Goal: Task Accomplishment & Management: Complete application form

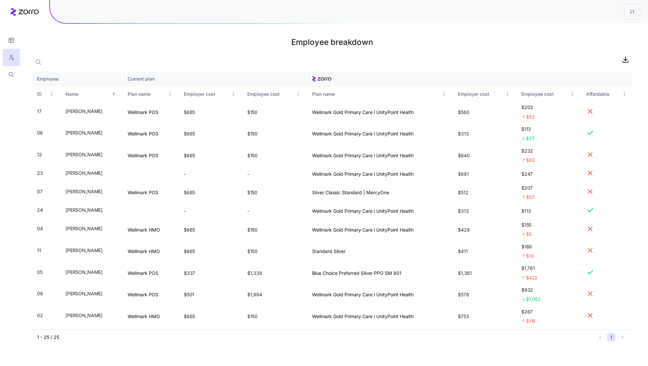
scroll to position [268, 0]
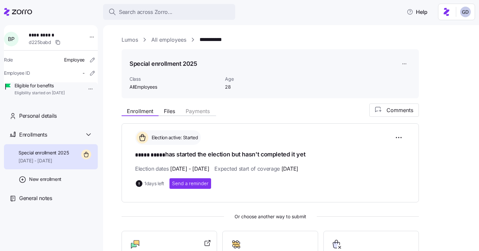
click at [132, 41] on link "Lumos" at bounding box center [130, 40] width 17 height 8
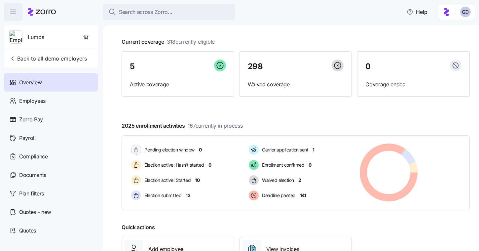
scroll to position [18, 0]
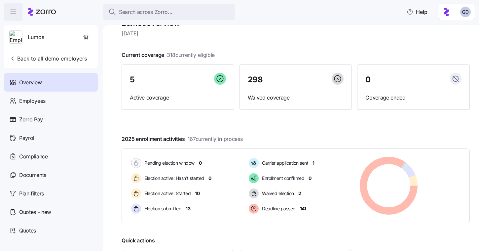
drag, startPoint x: 166, startPoint y: 54, endPoint x: 218, endPoint y: 58, distance: 52.7
click at [218, 58] on div "Current coverage 318 currently eligible 5 Active coverage 298 Waived coverage 0…" at bounding box center [296, 80] width 348 height 59
click at [229, 55] on div "Current coverage 318 currently eligible 5 Active coverage 298 Waived coverage 0…" at bounding box center [296, 80] width 348 height 59
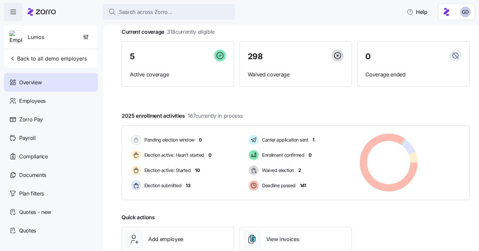
scroll to position [87, 0]
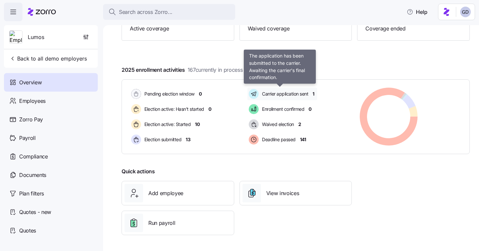
click at [296, 96] on span "Carrier application sent" at bounding box center [284, 94] width 48 height 7
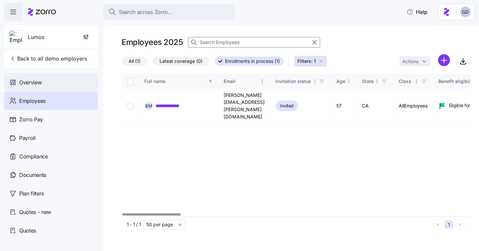
click at [48, 86] on div "Overview" at bounding box center [51, 82] width 94 height 19
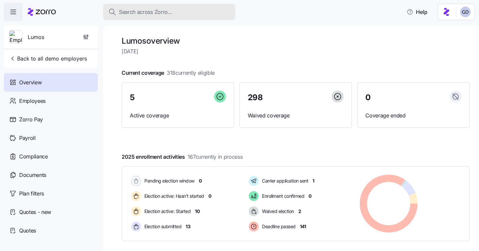
click at [159, 17] on button "Search across Zorro..." at bounding box center [169, 12] width 132 height 16
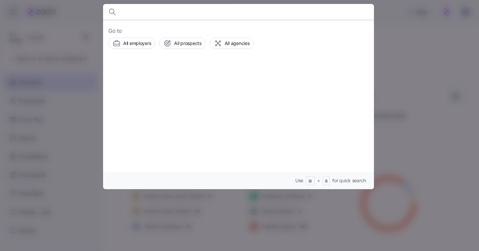
click at [392, 8] on div at bounding box center [239, 125] width 479 height 251
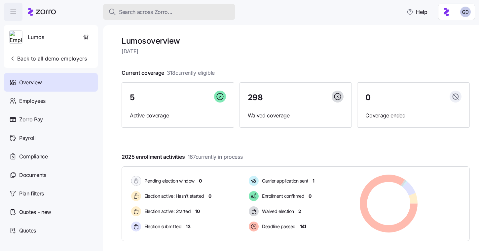
click at [147, 16] on span "Search across Zorro..." at bounding box center [146, 12] width 54 height 8
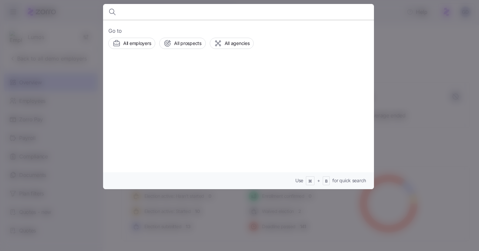
click at [379, 40] on div at bounding box center [239, 125] width 479 height 251
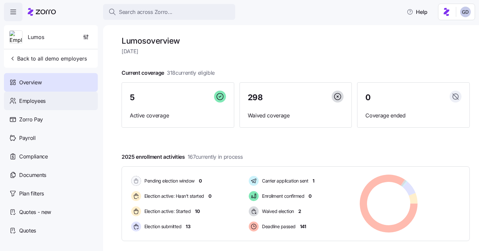
click at [38, 104] on span "Employees" at bounding box center [32, 101] width 26 height 8
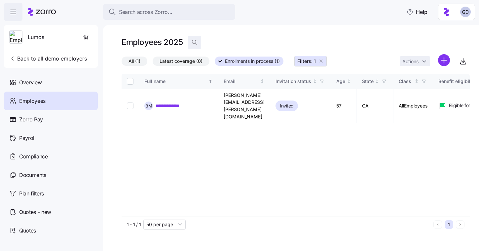
click at [191, 45] on icon "button" at bounding box center [194, 42] width 7 height 7
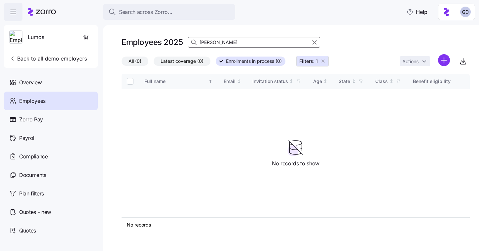
type input "Brock"
click at [325, 62] on icon "button" at bounding box center [323, 61] width 5 height 5
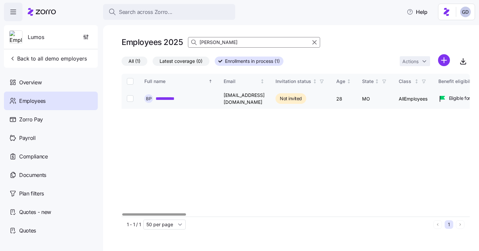
click at [168, 97] on link "**********" at bounding box center [169, 98] width 27 height 7
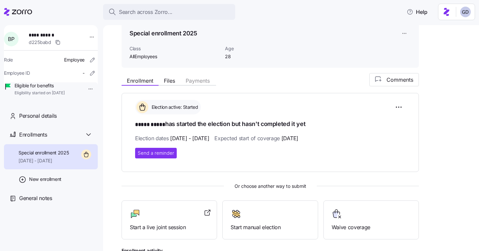
scroll to position [36, 0]
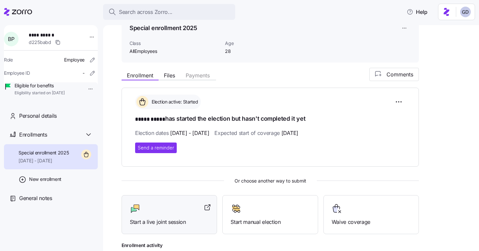
click at [157, 216] on div "Start a live joint session" at bounding box center [169, 214] width 79 height 23
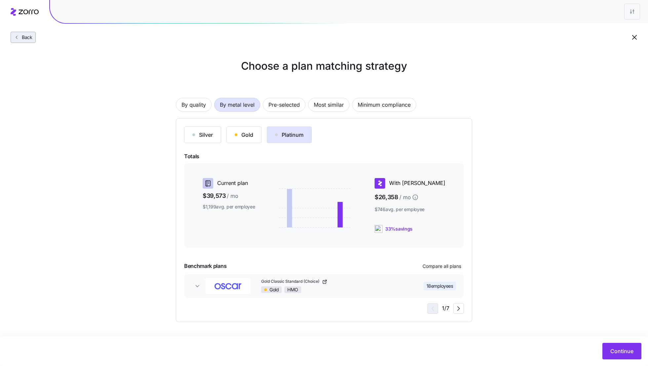
click at [18, 40] on span "Back" at bounding box center [23, 37] width 19 height 7
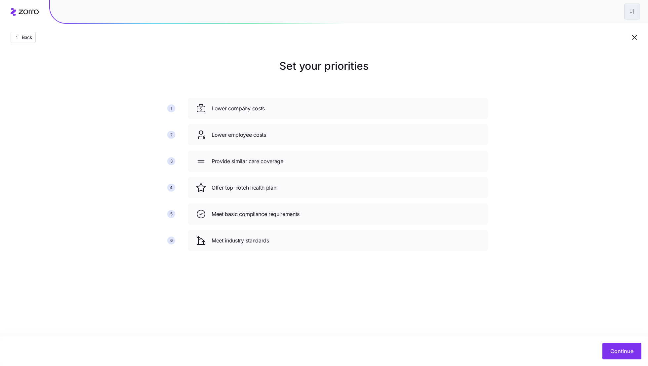
click at [630, 8] on html "Back Set your priorities 1 2 3 4 5 6 Lower company costs Lower employee costs P…" at bounding box center [324, 183] width 648 height 366
click at [598, 26] on div "Edit plan design" at bounding box center [592, 28] width 35 height 7
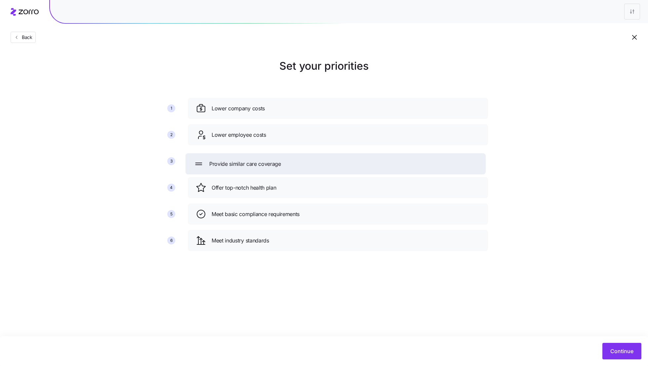
drag, startPoint x: 272, startPoint y: 161, endPoint x: 269, endPoint y: 163, distance: 3.5
click at [269, 163] on span "Provide similar care coverage" at bounding box center [245, 164] width 72 height 8
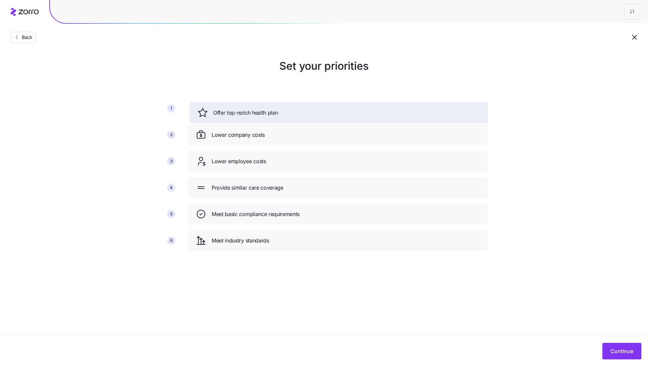
drag, startPoint x: 271, startPoint y: 191, endPoint x: 273, endPoint y: 115, distance: 75.4
click at [273, 115] on span "Offer top-notch health plan" at bounding box center [245, 113] width 64 height 8
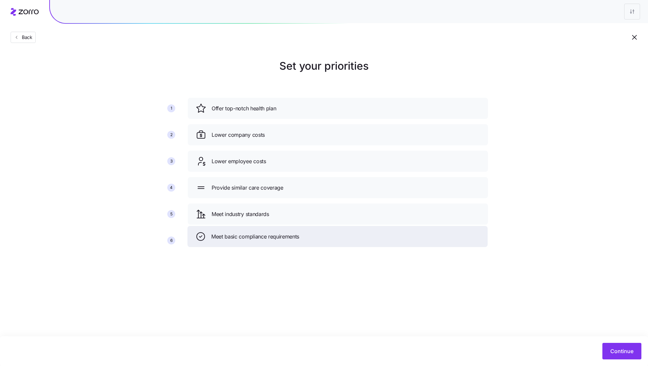
drag, startPoint x: 280, startPoint y: 216, endPoint x: 280, endPoint y: 236, distance: 20.5
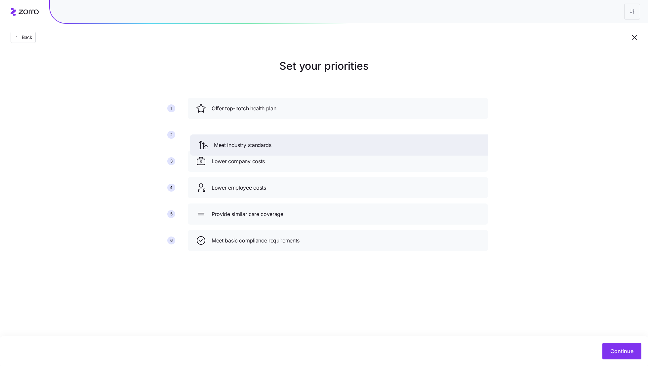
drag, startPoint x: 266, startPoint y: 220, endPoint x: 268, endPoint y: 148, distance: 72.1
click at [268, 148] on div "Meet industry standards" at bounding box center [340, 145] width 300 height 21
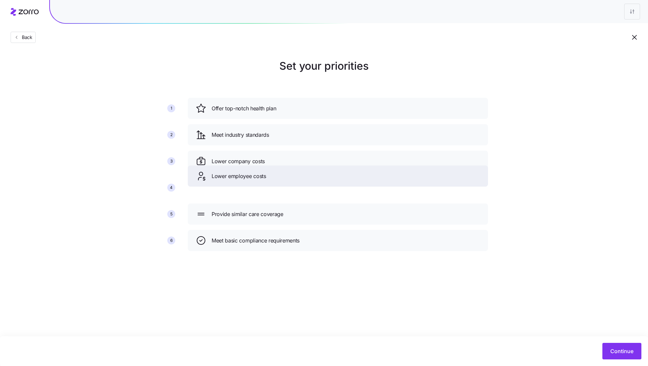
drag, startPoint x: 269, startPoint y: 191, endPoint x: 269, endPoint y: 165, distance: 26.1
click at [269, 171] on div "Lower employee costs" at bounding box center [338, 176] width 284 height 11
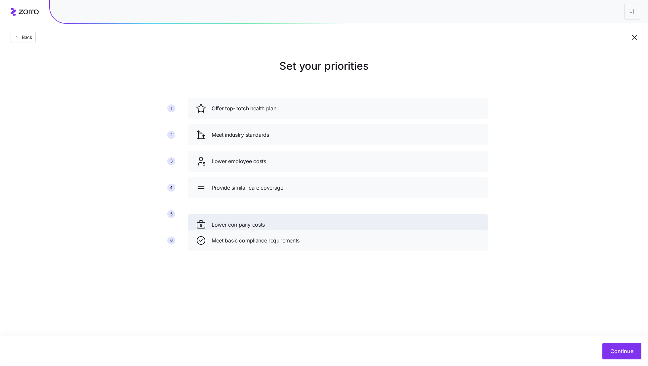
drag, startPoint x: 267, startPoint y: 187, endPoint x: 266, endPoint y: 238, distance: 50.9
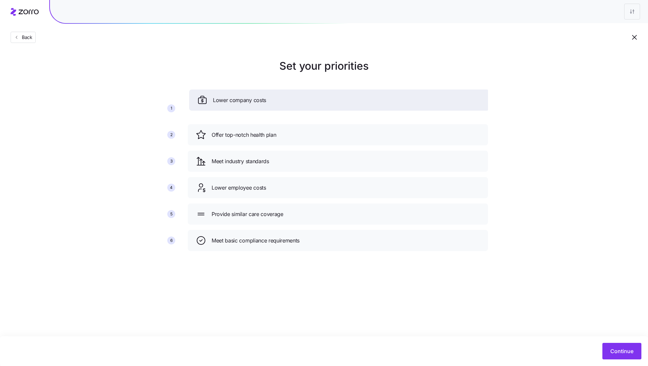
drag, startPoint x: 265, startPoint y: 235, endPoint x: 266, endPoint y: 92, distance: 143.8
click at [266, 95] on div "Lower company costs" at bounding box center [339, 100] width 284 height 11
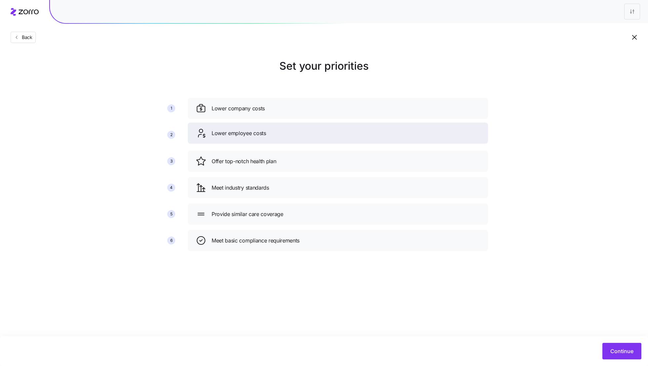
drag, startPoint x: 268, startPoint y: 194, endPoint x: 268, endPoint y: 128, distance: 66.5
click at [268, 128] on div "Lower employee costs" at bounding box center [338, 133] width 300 height 21
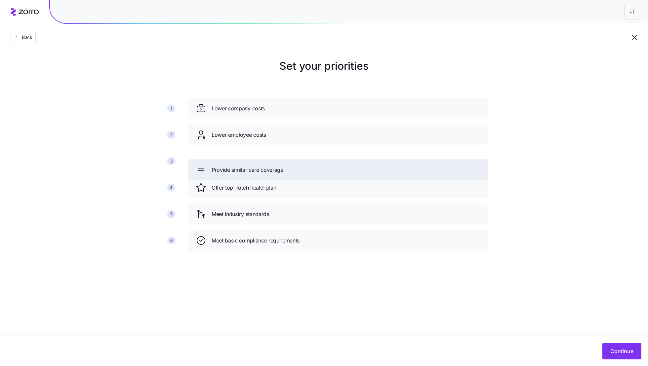
drag, startPoint x: 270, startPoint y: 218, endPoint x: 272, endPoint y: 150, distance: 67.5
click at [272, 166] on span "Provide similar care coverage" at bounding box center [248, 170] width 72 height 8
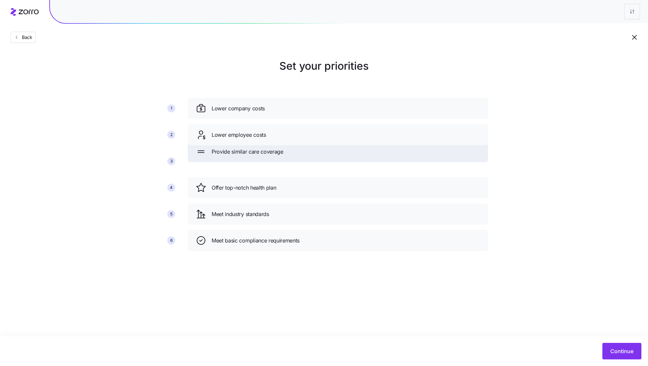
drag, startPoint x: 283, startPoint y: 136, endPoint x: 283, endPoint y: 164, distance: 28.1
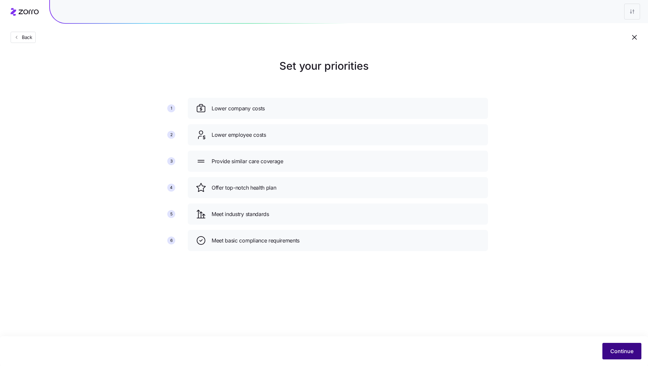
click at [611, 355] on button "Continue" at bounding box center [621, 351] width 39 height 17
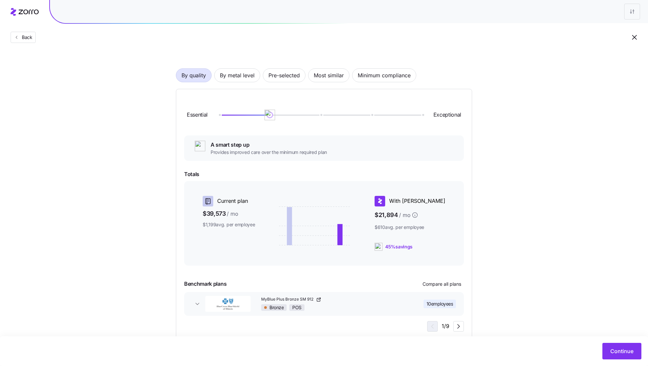
scroll to position [45, 0]
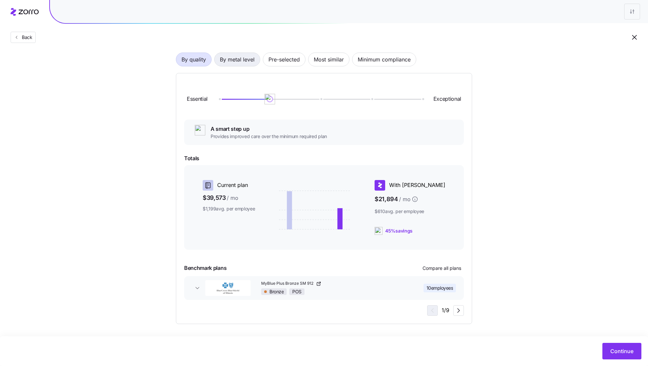
click at [223, 55] on span "By metal level" at bounding box center [237, 59] width 35 height 13
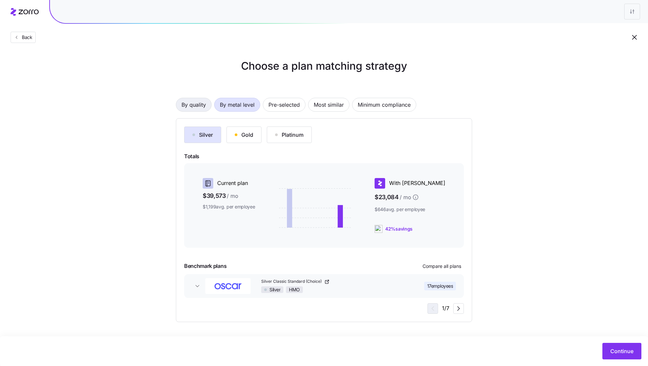
click at [199, 105] on span "By quality" at bounding box center [194, 104] width 24 height 13
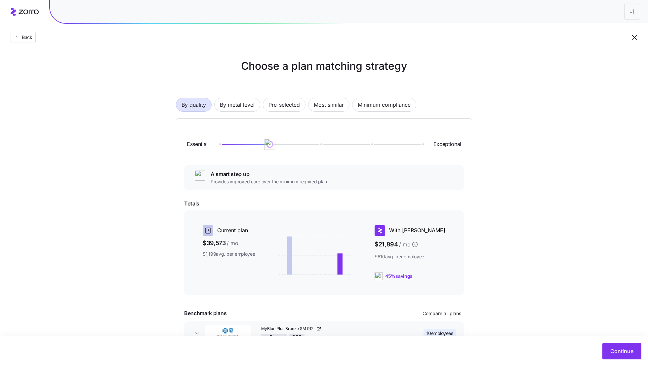
drag, startPoint x: 266, startPoint y: 147, endPoint x: 237, endPoint y: 147, distance: 28.8
click at [237, 147] on div "Essential Exceptional" at bounding box center [324, 145] width 280 height 36
drag, startPoint x: 245, startPoint y: 146, endPoint x: 273, endPoint y: 146, distance: 28.1
click at [273, 146] on div "Essential Exceptional" at bounding box center [324, 145] width 280 height 36
drag, startPoint x: 219, startPoint y: 145, endPoint x: 257, endPoint y: 145, distance: 38.4
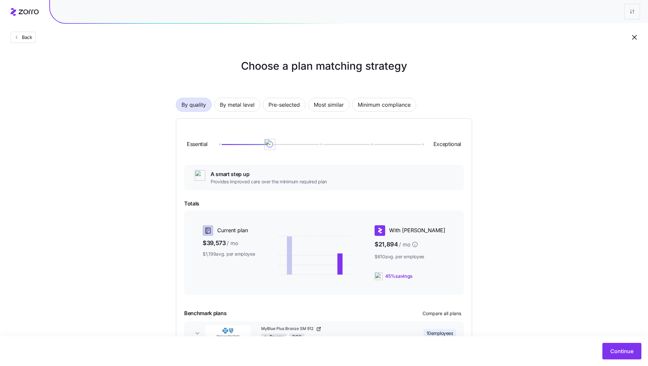
click at [257, 145] on div at bounding box center [320, 144] width 203 height 4
drag, startPoint x: 269, startPoint y: 144, endPoint x: 312, endPoint y: 144, distance: 42.6
click at [312, 144] on div at bounding box center [320, 144] width 203 height 1
drag, startPoint x: 322, startPoint y: 145, endPoint x: 360, endPoint y: 145, distance: 37.7
click at [360, 145] on div at bounding box center [320, 144] width 203 height 4
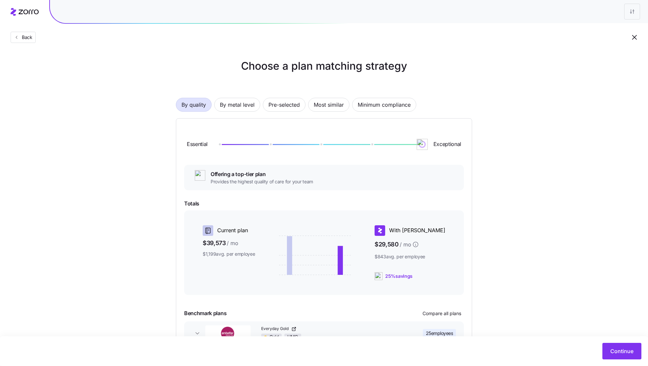
drag, startPoint x: 375, startPoint y: 145, endPoint x: 455, endPoint y: 145, distance: 79.7
click at [455, 145] on div "Essential Exceptional" at bounding box center [324, 145] width 280 height 36
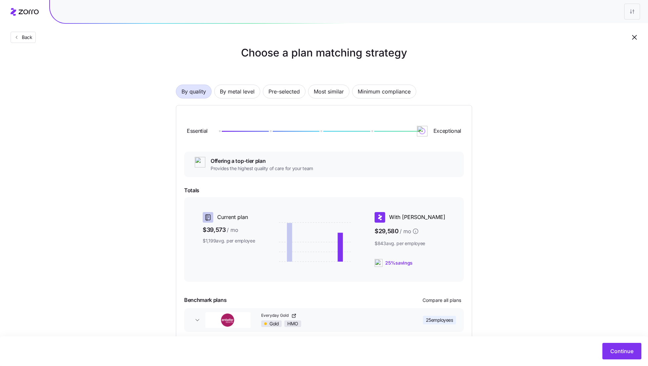
scroll to position [13, 0]
click at [236, 90] on span "By metal level" at bounding box center [237, 92] width 35 height 13
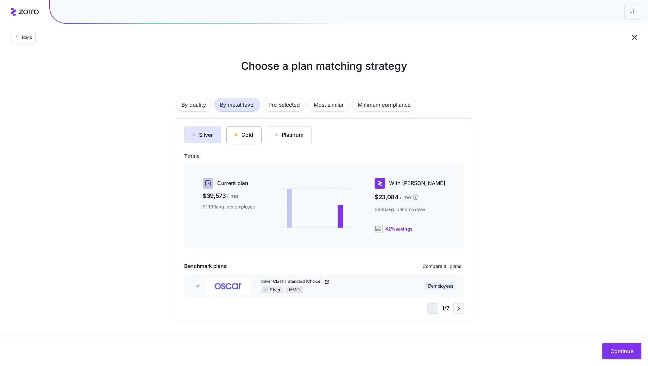
click at [240, 139] on button "Gold" at bounding box center [243, 135] width 35 height 17
click at [300, 139] on button "Platinum" at bounding box center [289, 135] width 45 height 17
click at [243, 140] on button "Gold" at bounding box center [243, 135] width 35 height 17
click at [203, 133] on div "Silver" at bounding box center [202, 135] width 20 height 8
click at [235, 136] on div "button" at bounding box center [236, 135] width 3 height 3
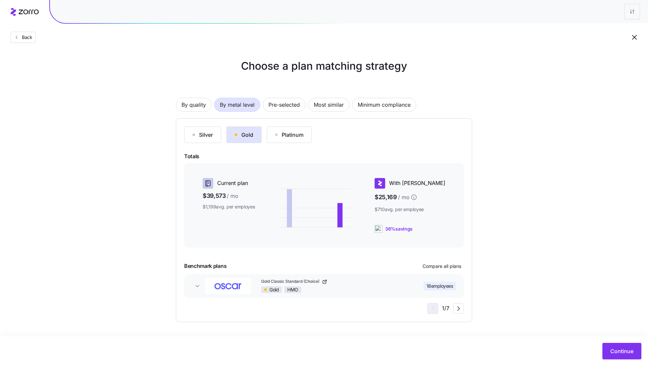
click at [451, 272] on div "Silver Gold Platinum Totals Current plan $39,573 / mo $1,199 avg. per employee …" at bounding box center [324, 220] width 280 height 187
click at [448, 262] on button "Compare all plans" at bounding box center [442, 266] width 44 height 11
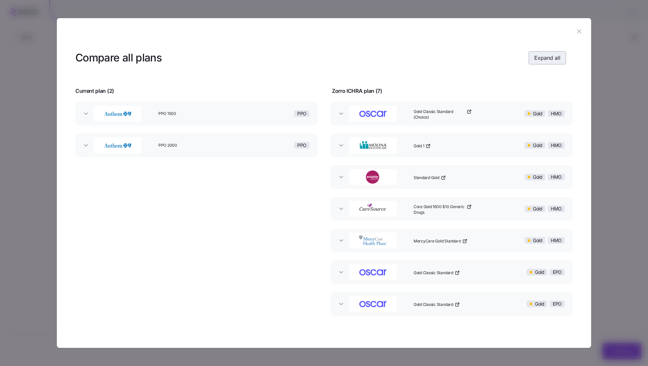
click at [538, 55] on span "Expand all" at bounding box center [547, 58] width 26 height 8
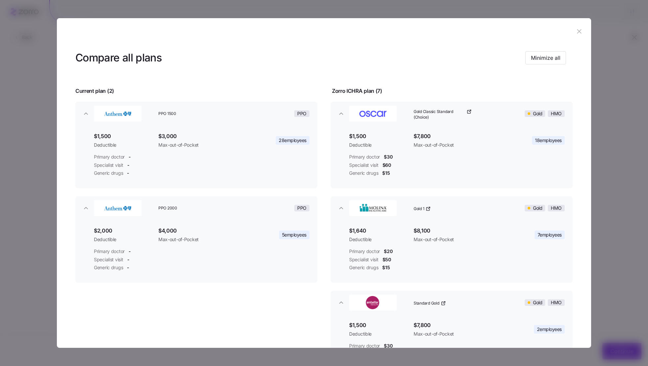
click at [581, 32] on header at bounding box center [324, 31] width 534 height 26
click at [576, 32] on icon "button" at bounding box center [579, 31] width 7 height 7
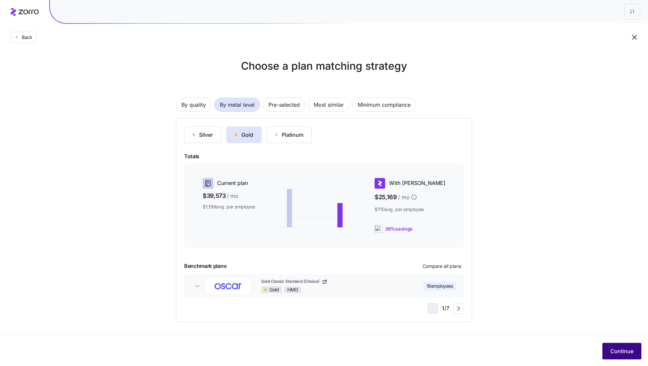
click at [626, 346] on button "Continue" at bounding box center [621, 351] width 39 height 17
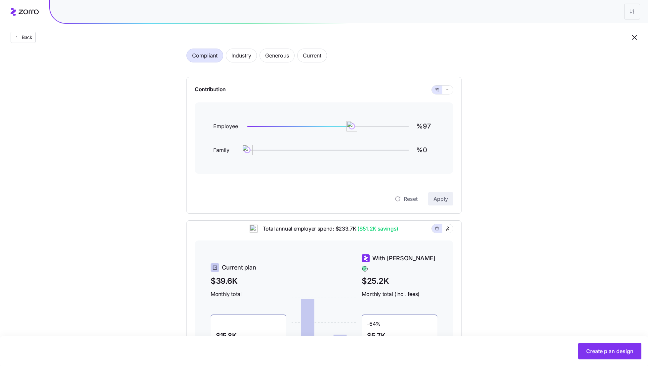
scroll to position [35, 0]
click at [449, 90] on icon "button" at bounding box center [447, 91] width 5 height 8
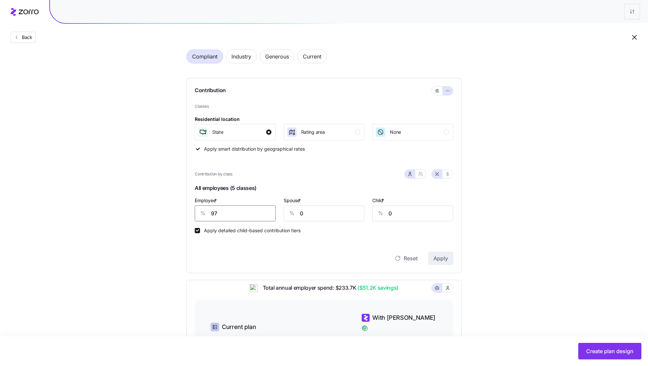
click at [233, 215] on input "97" at bounding box center [235, 214] width 81 height 16
type input "80"
click at [320, 213] on input "0" at bounding box center [324, 214] width 81 height 16
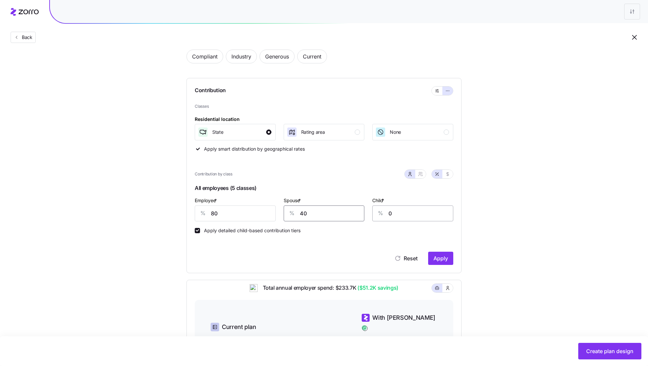
type input "40"
click at [403, 215] on input "0" at bounding box center [412, 214] width 81 height 16
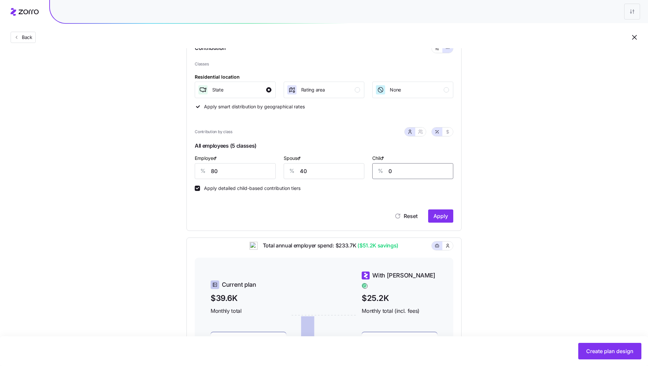
scroll to position [87, 0]
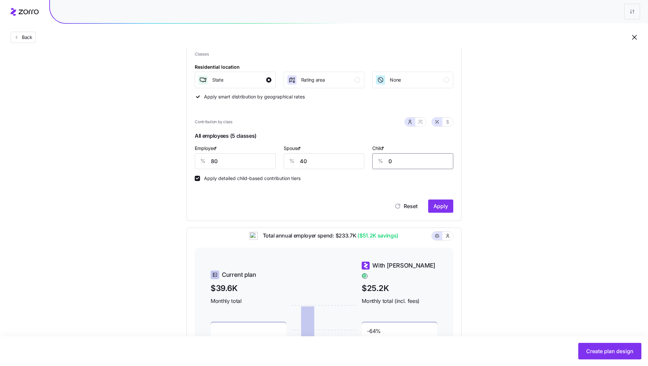
click at [415, 160] on input "0" at bounding box center [412, 161] width 81 height 16
type input "40"
click at [441, 204] on span "Apply" at bounding box center [440, 206] width 15 height 8
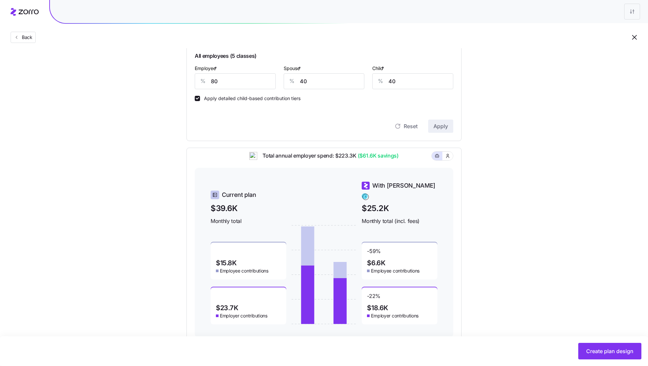
scroll to position [185, 0]
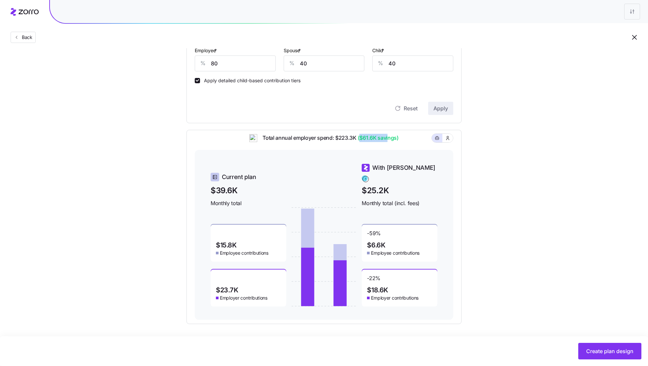
drag, startPoint x: 360, startPoint y: 141, endPoint x: 388, endPoint y: 141, distance: 28.8
click at [388, 141] on span "($61.6K savings)" at bounding box center [377, 138] width 42 height 8
click at [403, 144] on div "Total annual employer spend: $223.3K ($61.6K savings)" at bounding box center [324, 142] width 259 height 16
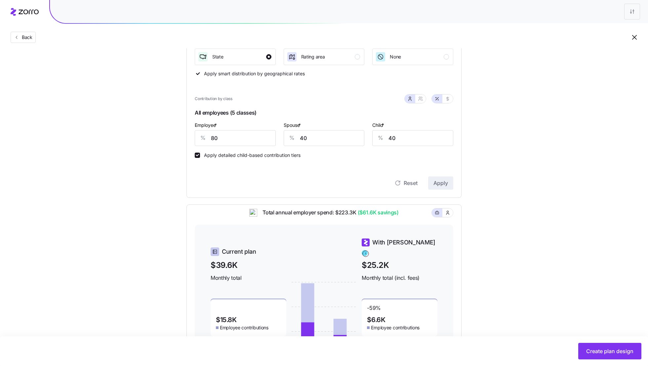
scroll to position [107, 0]
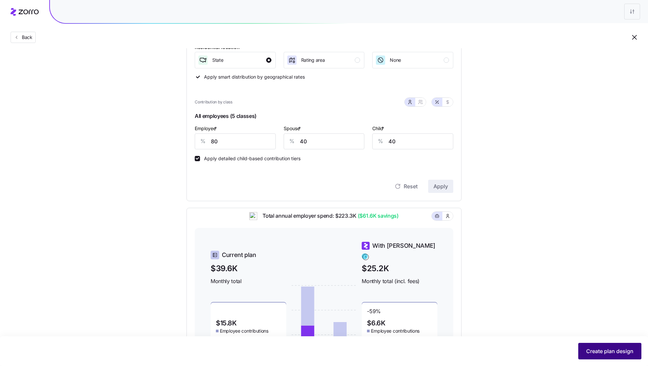
click at [594, 352] on span "Create plan design" at bounding box center [609, 351] width 47 height 8
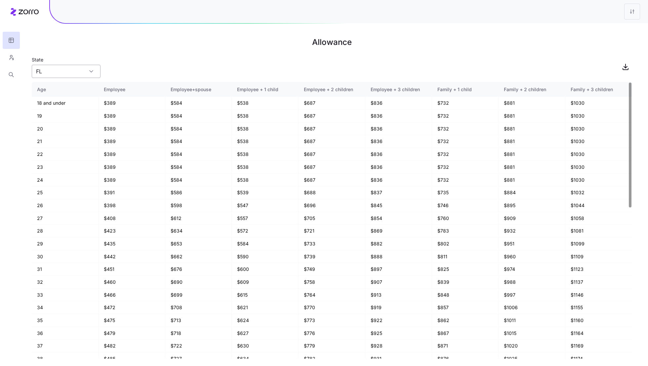
click at [69, 66] on input "FL" at bounding box center [66, 71] width 69 height 13
click at [188, 58] on div "State [US_STATE]" at bounding box center [332, 67] width 600 height 22
click at [633, 17] on html "Allowance State [US_STATE] Age Employee Employee+spouse Employee + 1 child Empl…" at bounding box center [324, 183] width 648 height 366
click at [597, 33] on div "Edit plan design" at bounding box center [605, 29] width 66 height 11
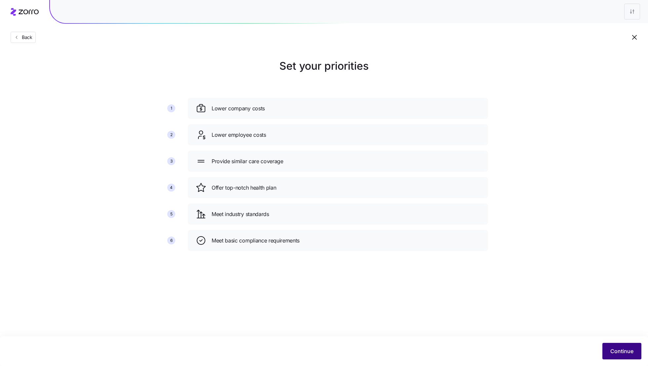
click at [621, 357] on button "Continue" at bounding box center [621, 351] width 39 height 17
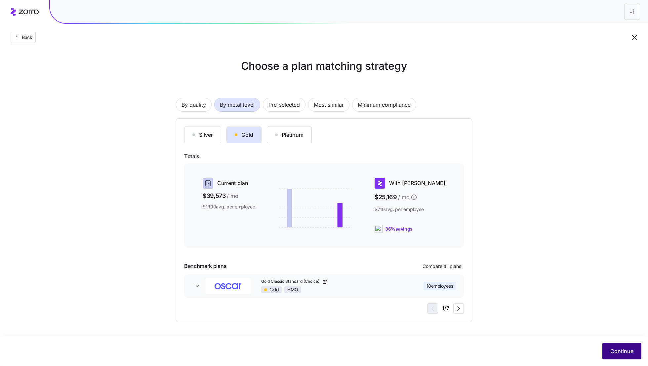
click at [617, 352] on span "Continue" at bounding box center [621, 351] width 23 height 8
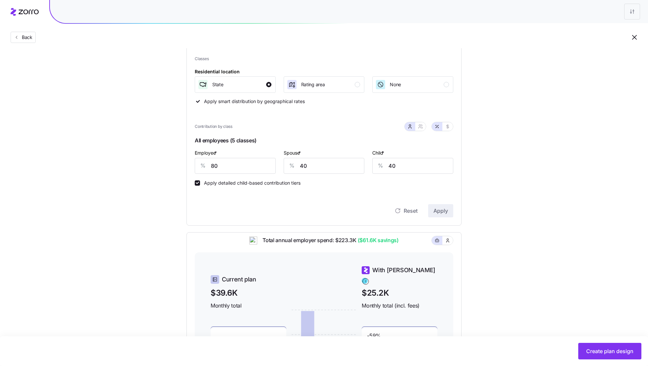
scroll to position [85, 0]
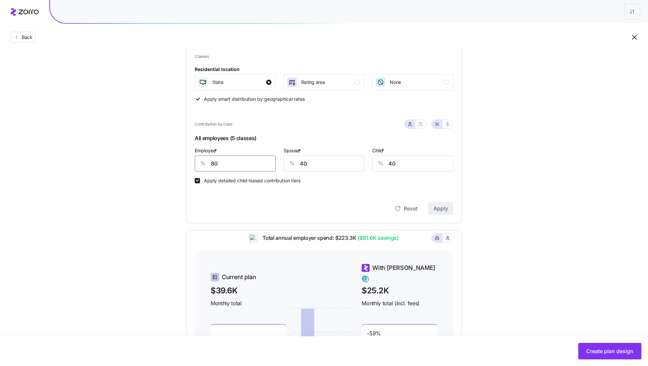
click at [234, 163] on input "80" at bounding box center [235, 164] width 81 height 16
type input "75"
click at [444, 212] on span "Apply" at bounding box center [440, 209] width 15 height 8
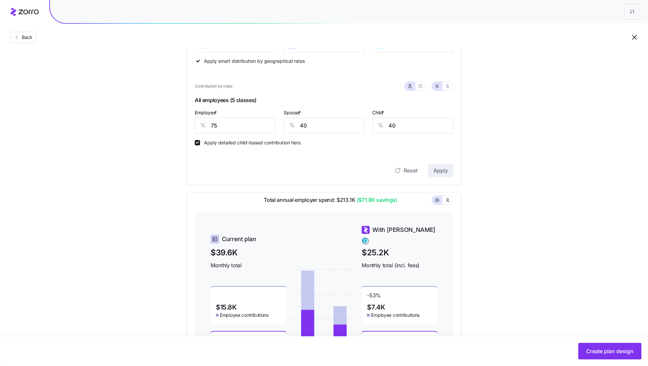
scroll to position [126, 0]
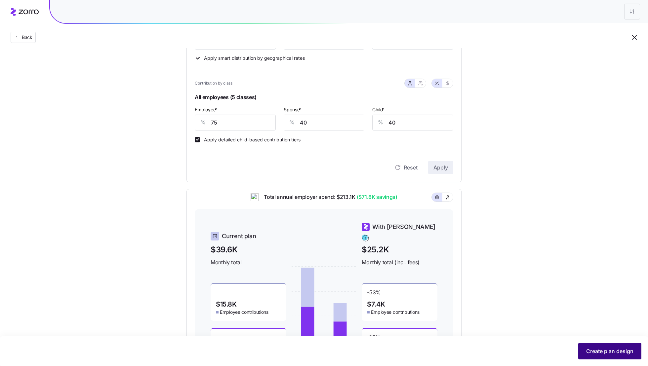
click at [611, 355] on span "Create plan design" at bounding box center [609, 351] width 47 height 8
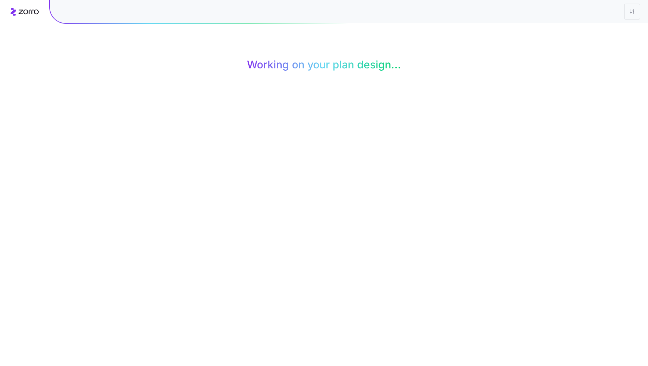
scroll to position [0, 0]
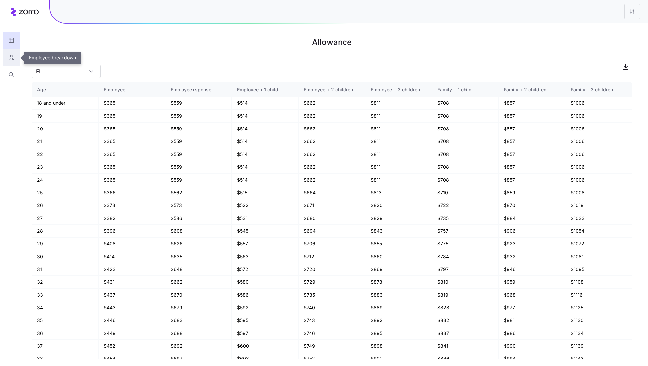
click at [10, 61] on button "button" at bounding box center [11, 57] width 17 height 17
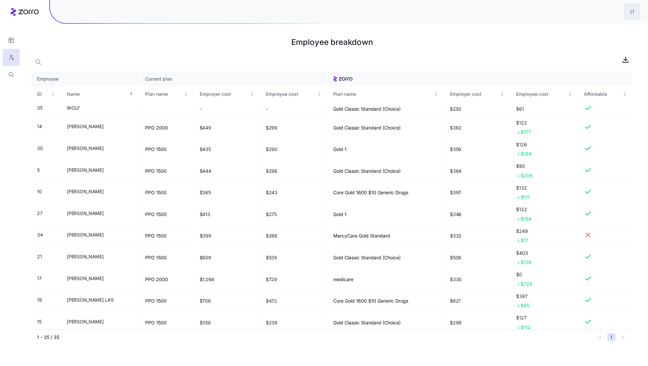
click at [629, 11] on html "Employee breakdown Employee Current plan ID Name Plan name Employer cost Employ…" at bounding box center [324, 183] width 648 height 366
click at [607, 29] on div "Edit plan design" at bounding box center [592, 28] width 35 height 7
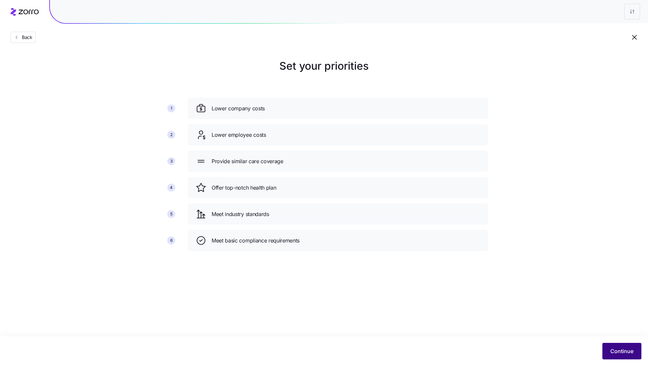
click at [608, 346] on button "Continue" at bounding box center [621, 351] width 39 height 17
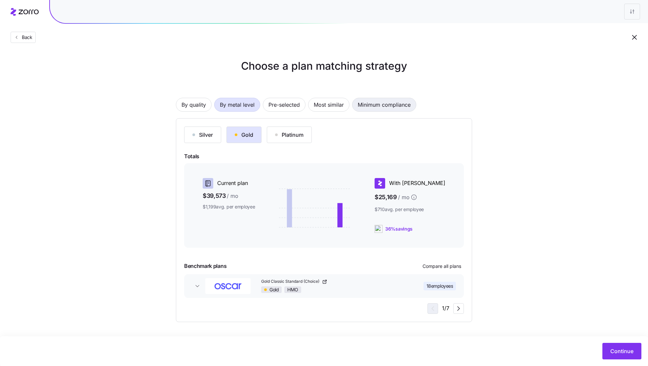
click at [379, 103] on span "Minimum compliance" at bounding box center [384, 104] width 53 height 13
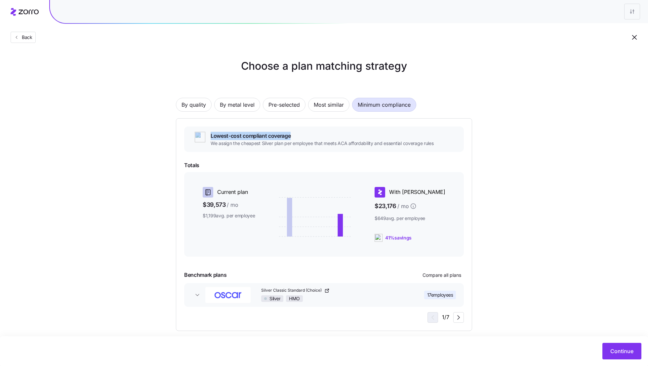
drag, startPoint x: 294, startPoint y: 137, endPoint x: 188, endPoint y: 136, distance: 105.8
click at [188, 136] on div "Lowest-cost compliant coverage We assign the cheapest Silver plan per employee …" at bounding box center [324, 139] width 280 height 25
click at [356, 127] on div "Lowest-cost compliant coverage We assign the cheapest Silver plan per employee …" at bounding box center [324, 139] width 280 height 25
click at [621, 343] on div "Continue" at bounding box center [324, 351] width 635 height 17
click at [612, 353] on span "Continue" at bounding box center [621, 351] width 23 height 8
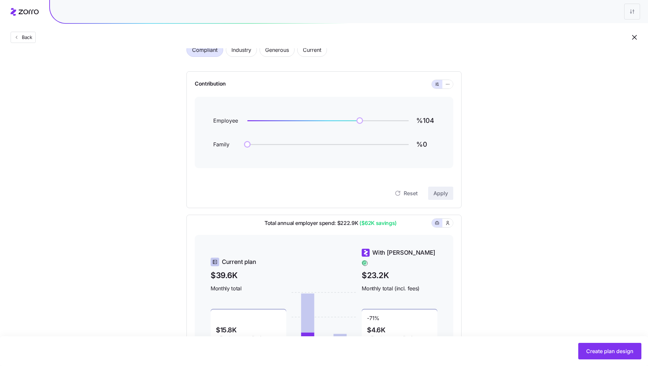
scroll to position [39, 0]
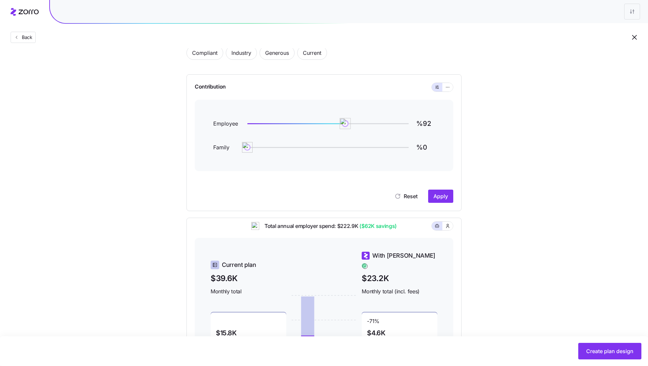
drag, startPoint x: 360, startPoint y: 121, endPoint x: 346, endPoint y: 123, distance: 14.4
click at [346, 123] on img at bounding box center [345, 123] width 11 height 11
click at [446, 194] on span "Apply" at bounding box center [440, 196] width 15 height 8
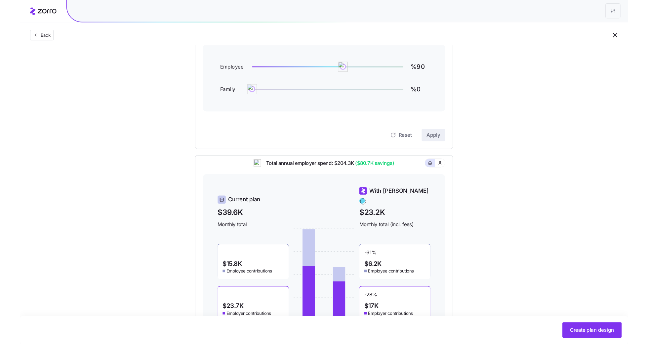
scroll to position [0, 0]
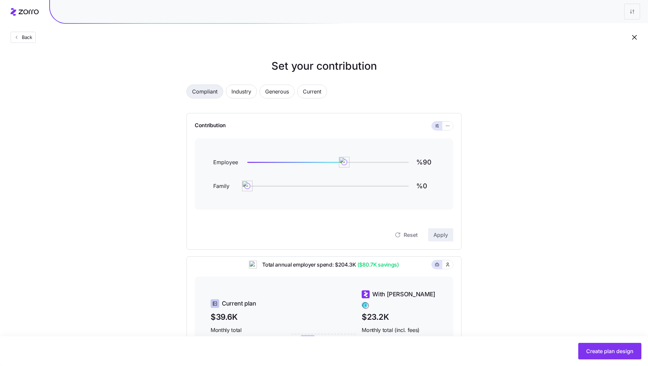
click at [207, 86] on span "Compliant" at bounding box center [204, 91] width 25 height 13
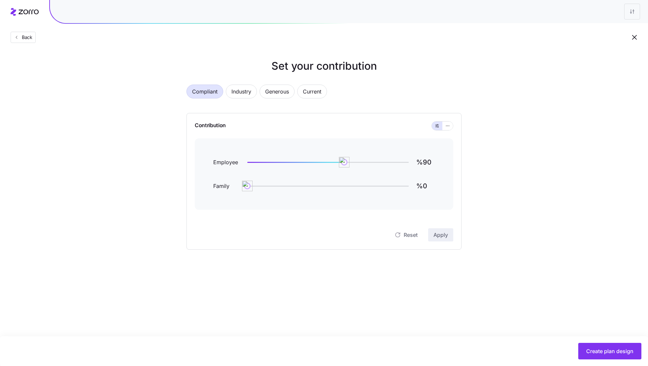
type input "%104"
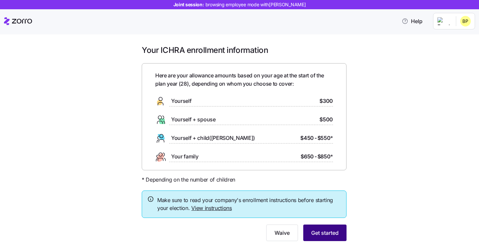
click at [316, 232] on span "Get started" at bounding box center [324, 233] width 27 height 8
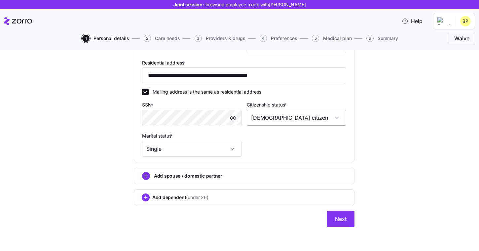
scroll to position [185, 0]
click at [340, 225] on button "Next" at bounding box center [340, 219] width 27 height 17
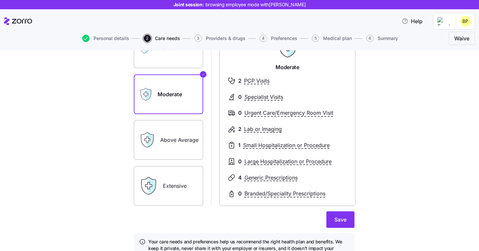
scroll to position [73, 0]
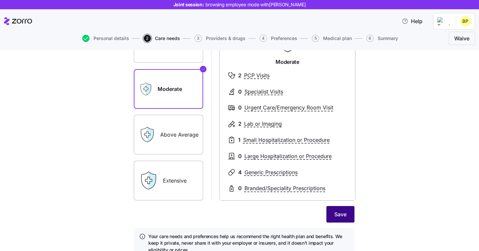
click at [338, 214] on span "Save" at bounding box center [341, 214] width 12 height 8
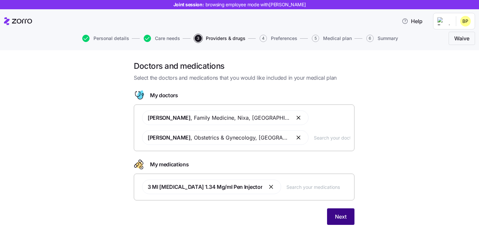
click at [347, 220] on button "Next" at bounding box center [340, 216] width 27 height 17
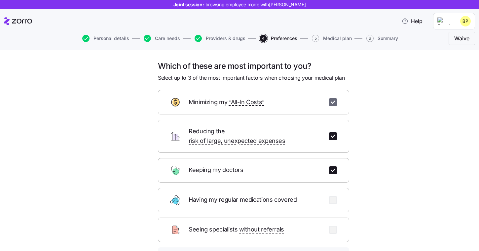
click at [332, 104] on input "checkbox" at bounding box center [333, 102] width 8 height 8
checkbox input "false"
click at [332, 132] on input "checkbox" at bounding box center [333, 136] width 8 height 8
checkbox input "false"
click at [334, 188] on div "Having my regular medications covered" at bounding box center [253, 200] width 191 height 24
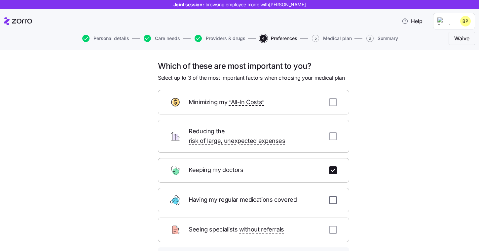
click at [334, 196] on input "checkbox" at bounding box center [333, 200] width 8 height 8
checkbox input "true"
click at [336, 226] on input "checkbox" at bounding box center [333, 230] width 8 height 8
click at [335, 226] on input "checkbox" at bounding box center [333, 230] width 8 height 8
checkbox input "false"
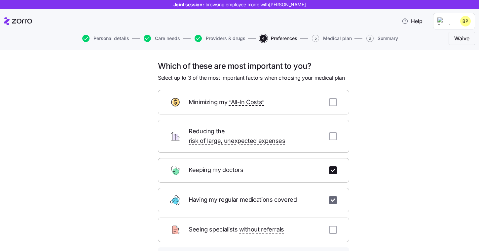
click at [333, 196] on input "checkbox" at bounding box center [333, 200] width 8 height 8
checkbox input "false"
click at [334, 132] on input "checkbox" at bounding box center [333, 136] width 8 height 8
checkbox input "true"
click at [334, 108] on div "Minimizing my “All-In Costs”" at bounding box center [253, 102] width 191 height 24
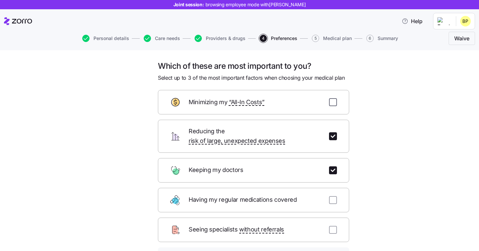
click at [334, 102] on input "checkbox" at bounding box center [333, 102] width 8 height 8
checkbox input "true"
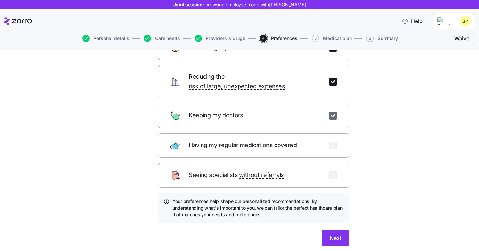
scroll to position [56, 0]
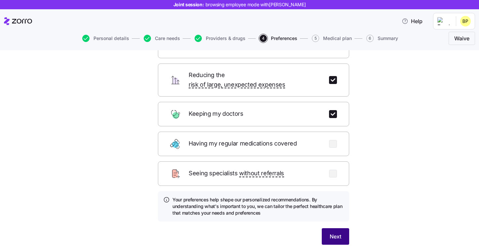
click at [337, 228] on button "Next" at bounding box center [335, 236] width 27 height 17
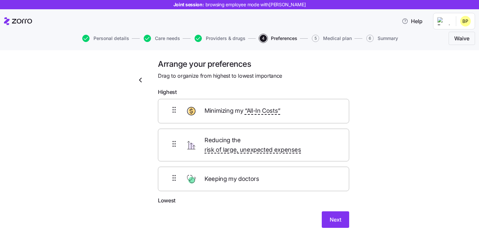
scroll to position [0, 0]
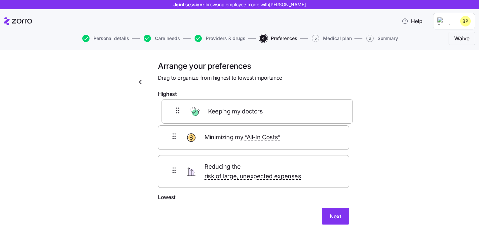
drag, startPoint x: 292, startPoint y: 173, endPoint x: 296, endPoint y: 110, distance: 62.9
click at [296, 110] on div "Minimizing my “All-In Costs” Reducing the risk of large, unexpected expenses Ke…" at bounding box center [253, 147] width 191 height 93
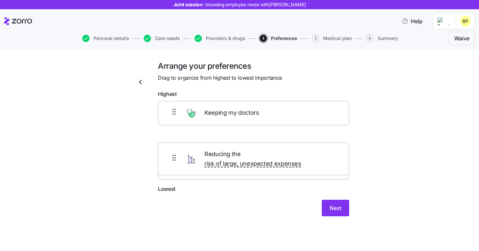
drag, startPoint x: 265, startPoint y: 141, endPoint x: 265, endPoint y: 167, distance: 25.8
click at [265, 167] on div "Keeping my doctors Reducing the risk of large, unexpected expenses Minimizing m…" at bounding box center [253, 143] width 191 height 84
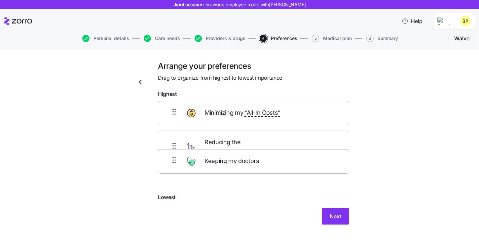
drag, startPoint x: 258, startPoint y: 117, endPoint x: 258, endPoint y: 171, distance: 53.2
click at [258, 171] on div "Keeping my doctors Minimizing my “All-In Costs” Reducing the risk of large, une…" at bounding box center [253, 147] width 191 height 93
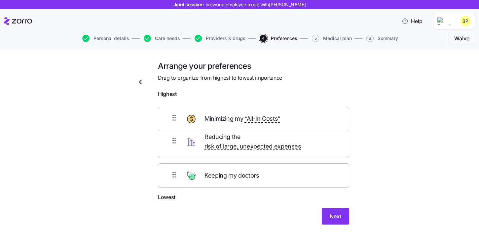
drag, startPoint x: 270, startPoint y: 144, endPoint x: 271, endPoint y: 117, distance: 27.1
click at [270, 117] on div "Reducing the risk of large, unexpected expenses Minimizing my “All-In Costs” Ke…" at bounding box center [253, 147] width 191 height 93
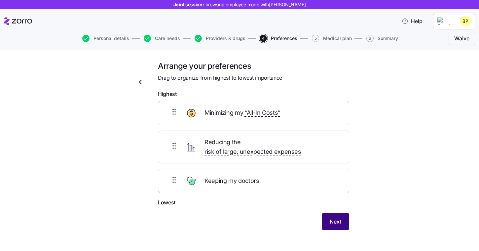
click at [338, 218] on span "Next" at bounding box center [336, 222] width 12 height 8
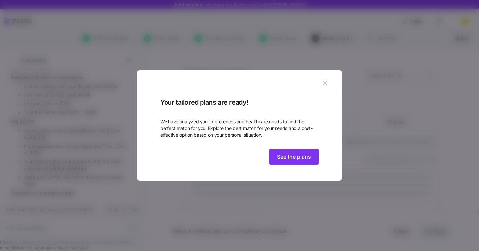
scroll to position [880, 0]
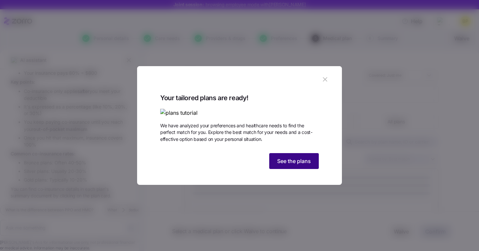
click at [303, 169] on button "See the plans" at bounding box center [294, 161] width 50 height 16
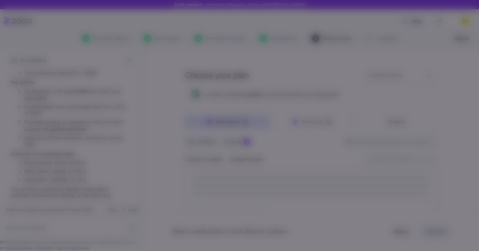
type textarea "x"
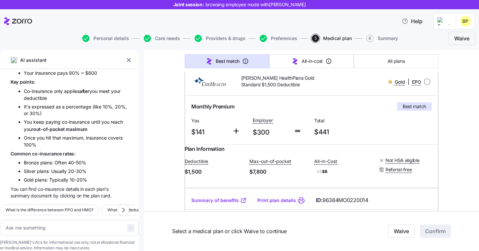
scroll to position [101, 0]
drag, startPoint x: 209, startPoint y: 131, endPoint x: 190, endPoint y: 131, distance: 19.2
click at [190, 131] on div "You $141" at bounding box center [209, 126] width 41 height 27
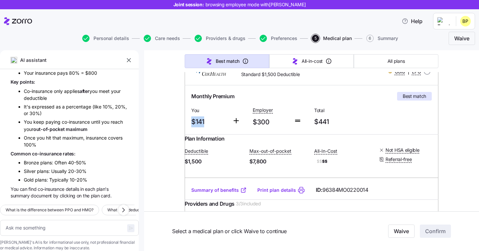
scroll to position [113, 0]
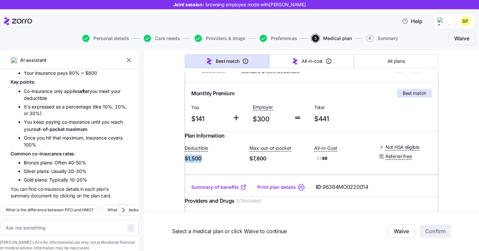
drag, startPoint x: 213, startPoint y: 165, endPoint x: 184, endPoint y: 165, distance: 29.1
click at [227, 163] on span "$1,500" at bounding box center [215, 158] width 60 height 8
drag, startPoint x: 283, startPoint y: 168, endPoint x: 244, endPoint y: 168, distance: 39.0
click at [244, 167] on div "Deductible $1,500 Max-out-of-pocket $7,800 All-In-Cost $$ $$ Not HSA eligible R…" at bounding box center [312, 153] width 254 height 27
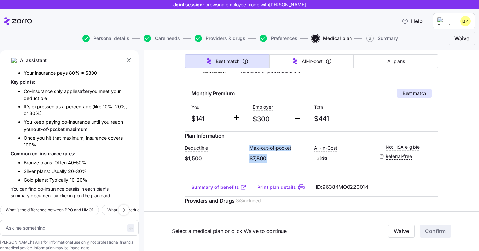
click at [274, 167] on div "Deductible $1,500 Max-out-of-pocket $7,800 All-In-Cost $$ $$ Not HSA eligible R…" at bounding box center [312, 153] width 254 height 27
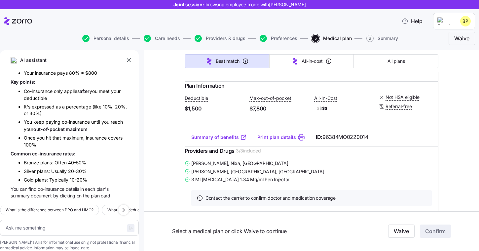
scroll to position [164, 0]
drag, startPoint x: 198, startPoint y: 176, endPoint x: 236, endPoint y: 176, distance: 37.7
click at [236, 166] on span "Lauren Branham , Nixa, MO" at bounding box center [239, 162] width 97 height 7
drag, startPoint x: 200, startPoint y: 183, endPoint x: 234, endPoint y: 183, distance: 34.1
click at [234, 174] on span "Courtney Wiese , Springfield, MO" at bounding box center [257, 171] width 133 height 7
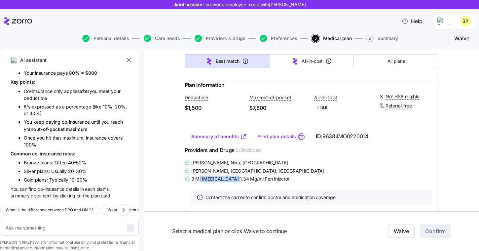
drag, startPoint x: 205, startPoint y: 192, endPoint x: 280, endPoint y: 198, distance: 75.3
click at [279, 183] on div "Lauren Branham , Nixa, MO Courtney Wiese , Springfield, MO 3 Ml Ozempic 1.34 Mg…" at bounding box center [312, 170] width 254 height 24
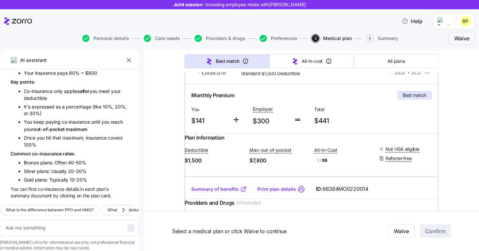
click at [348, 130] on div "Monthly Premium Best match You $141 Employer $300 Total $441" at bounding box center [312, 108] width 254 height 49
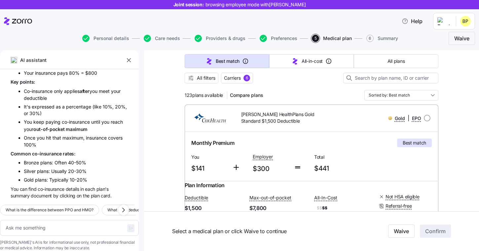
scroll to position [62, 0]
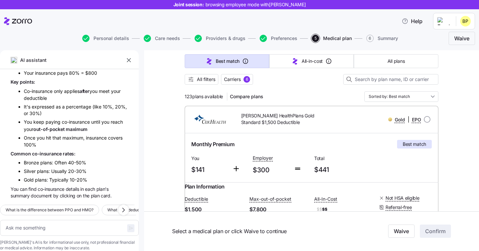
click at [359, 114] on div "Gold | EPO" at bounding box center [382, 120] width 101 height 14
click at [429, 119] on input "radio" at bounding box center [427, 119] width 7 height 7
radio input "true"
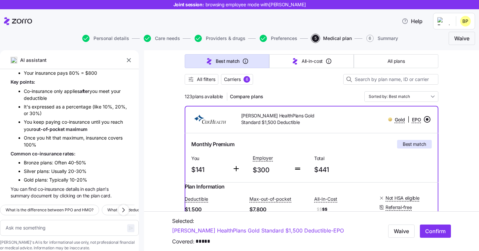
click at [425, 118] on input "radio" at bounding box center [427, 119] width 7 height 7
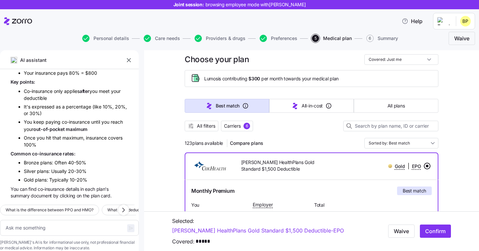
scroll to position [0, 0]
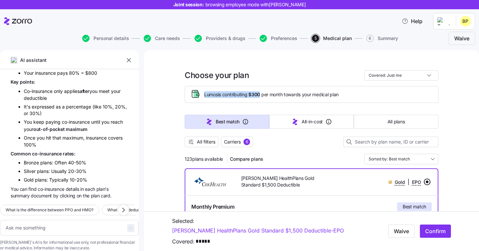
drag, startPoint x: 204, startPoint y: 95, endPoint x: 262, endPoint y: 96, distance: 58.2
click at [262, 96] on div "Lumos is contributing $300 per month towards your medical plan" at bounding box center [311, 94] width 243 height 11
click at [297, 146] on div "All filters Carriers 6" at bounding box center [312, 142] width 254 height 11
drag, startPoint x: 184, startPoint y: 159, endPoint x: 224, endPoint y: 159, distance: 40.3
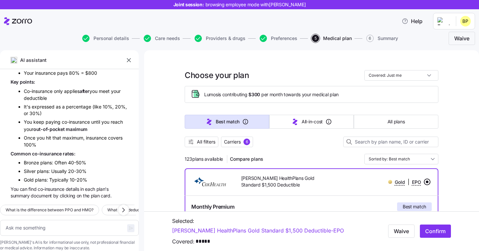
click at [282, 146] on div "All filters Carriers 6" at bounding box center [312, 142] width 254 height 11
click at [235, 144] on span "Carriers" at bounding box center [232, 142] width 17 height 7
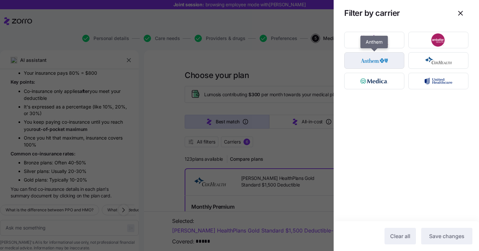
click at [376, 65] on img "button" at bounding box center [374, 60] width 49 height 13
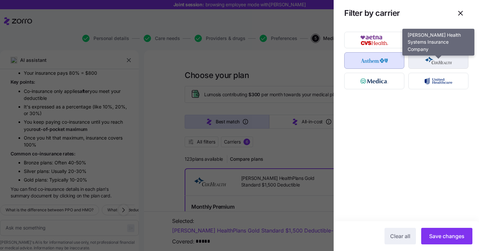
click at [430, 65] on img "button" at bounding box center [439, 60] width 49 height 13
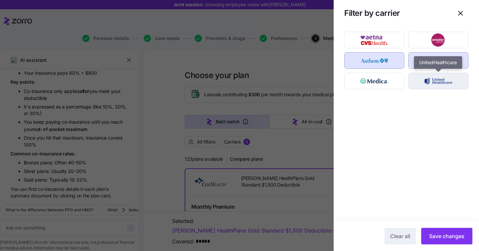
click at [430, 85] on img "button" at bounding box center [439, 80] width 49 height 13
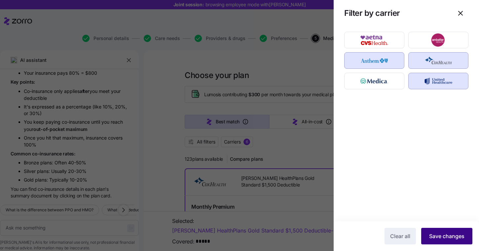
click at [445, 236] on span "Save changes" at bounding box center [446, 236] width 35 height 8
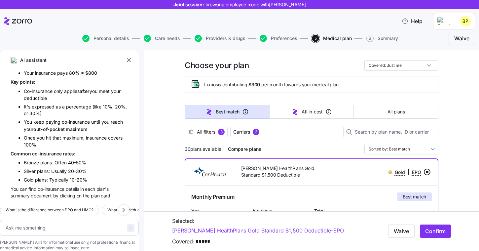
scroll to position [11, 0]
drag, startPoint x: 189, startPoint y: 148, endPoint x: 179, endPoint y: 148, distance: 9.6
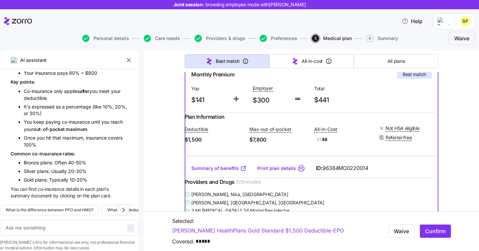
scroll to position [27, 0]
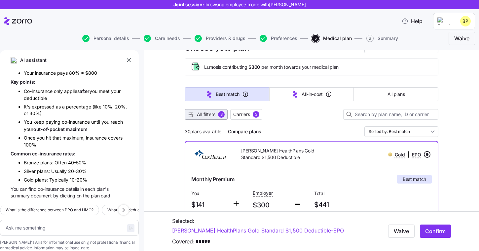
click at [210, 117] on span "All filters" at bounding box center [206, 114] width 19 height 7
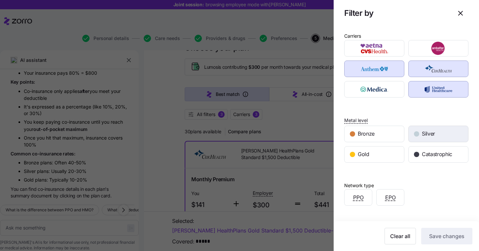
click at [430, 135] on span "Silver" at bounding box center [428, 134] width 13 height 8
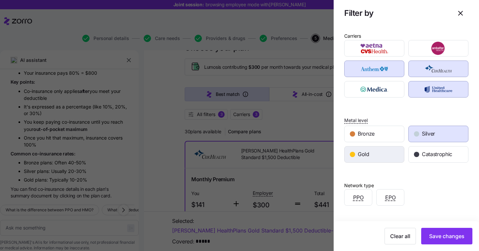
click at [370, 152] on div "Gold" at bounding box center [375, 154] width 60 height 16
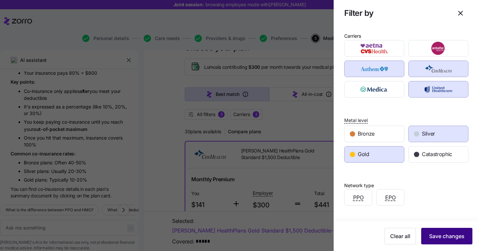
click at [448, 236] on span "Save changes" at bounding box center [446, 236] width 35 height 8
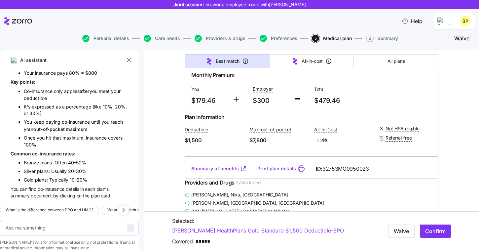
scroll to position [562, 0]
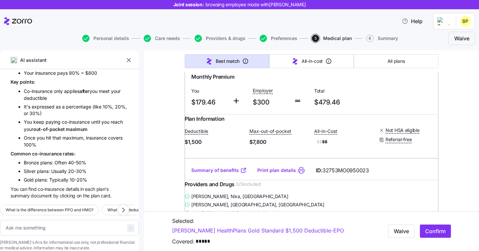
drag, startPoint x: 266, startPoint y: 96, endPoint x: 236, endPoint y: 78, distance: 35.3
click at [236, 61] on div "Anthem Gold Pathway 1500 Standard ($0 Virtual PCP + $0 Select Drugs + Incentive…" at bounding box center [281, 49] width 101 height 26
click at [281, 61] on div "Anthem Gold Pathway 1500 Standard ($0 Virtual PCP + $0 Select Drugs + Incentive…" at bounding box center [281, 49] width 101 height 26
drag, startPoint x: 278, startPoint y: 98, endPoint x: 232, endPoint y: 79, distance: 50.1
click at [232, 61] on div "Anthem Gold Pathway 1500 Standard ($0 Virtual PCP + $0 Select Drugs + Incentive…" at bounding box center [281, 49] width 101 height 26
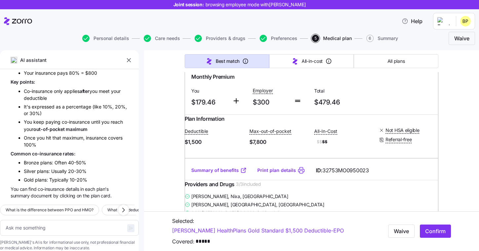
click at [278, 59] on span "Anthem Gold Pathway 1500 Standard ($0 Virtual PCP + $0 Select Drugs + Incentive…" at bounding box center [285, 48] width 88 height 20
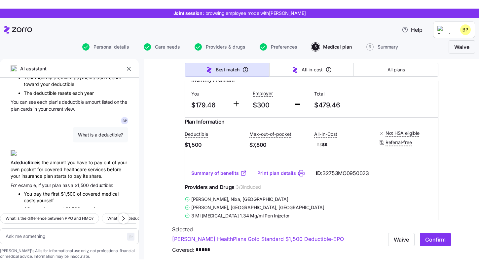
scroll to position [345, 0]
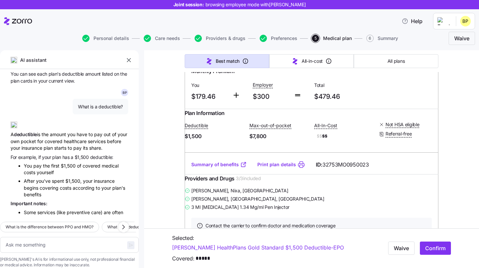
type textarea "x"
